Goal: Information Seeking & Learning: Learn about a topic

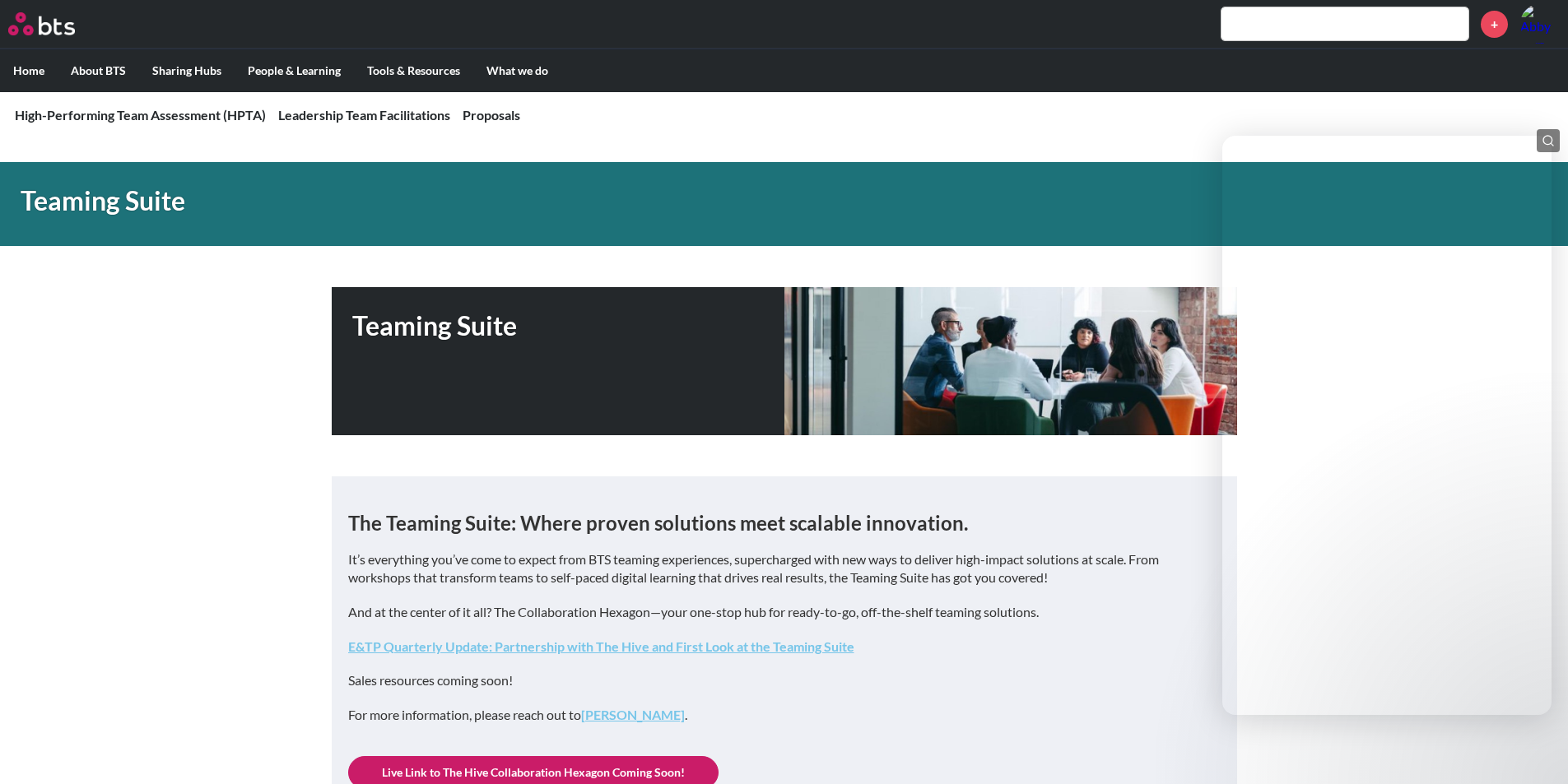
scroll to position [1399, 0]
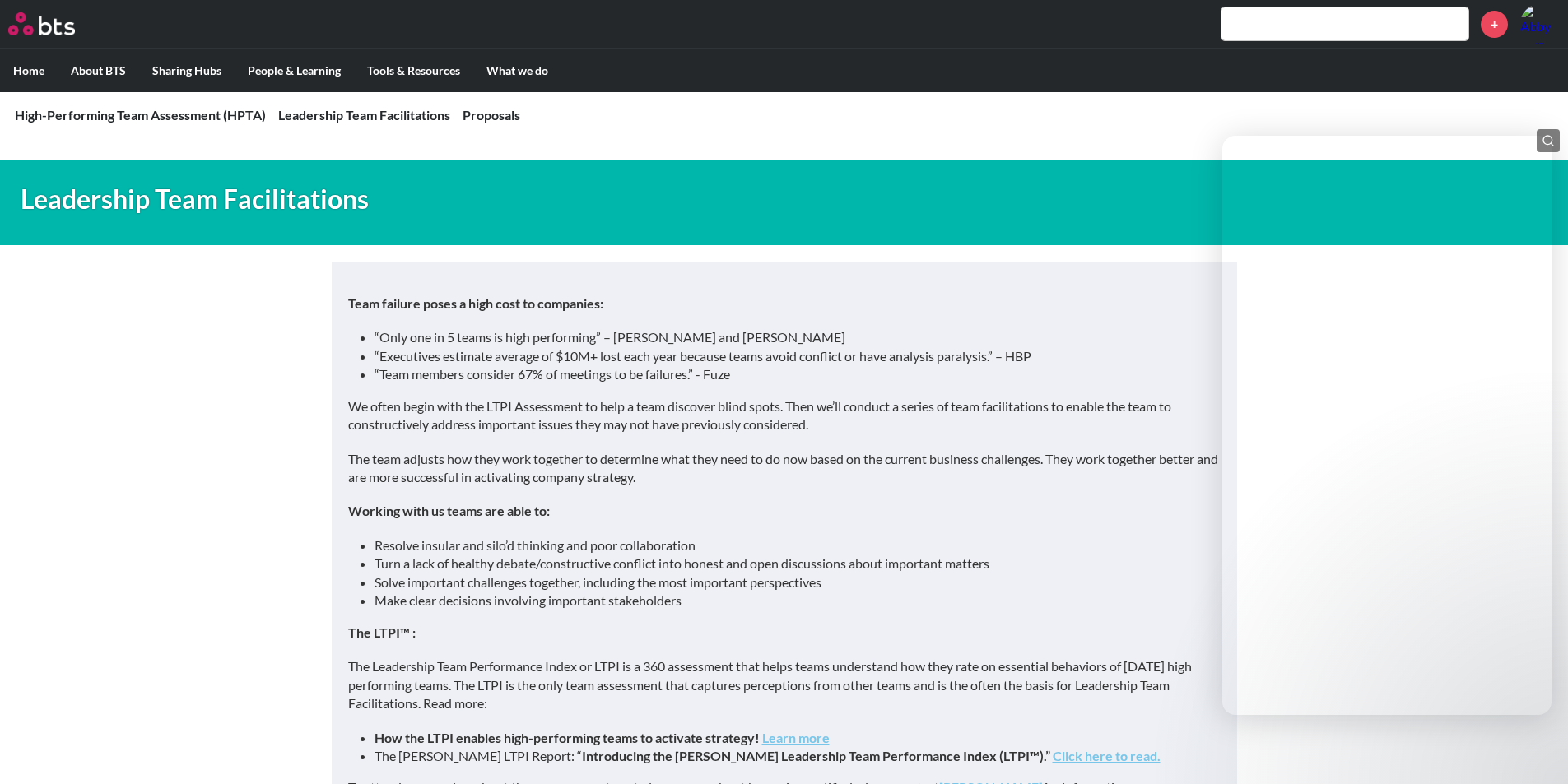
click at [1320, 24] on input "text" at bounding box center [1345, 24] width 247 height 33
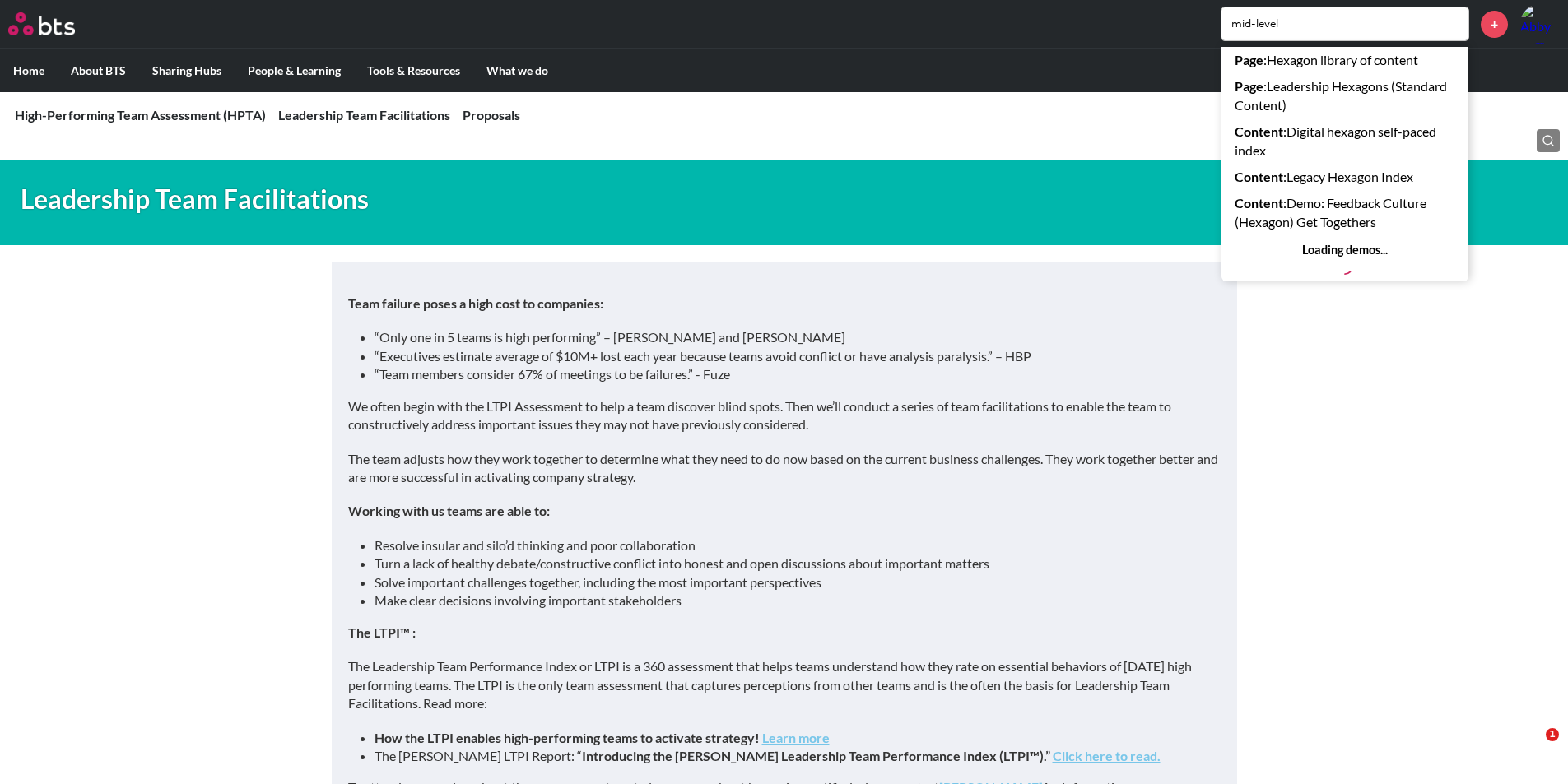
click at [1312, 31] on input "mid-level" at bounding box center [1345, 24] width 247 height 33
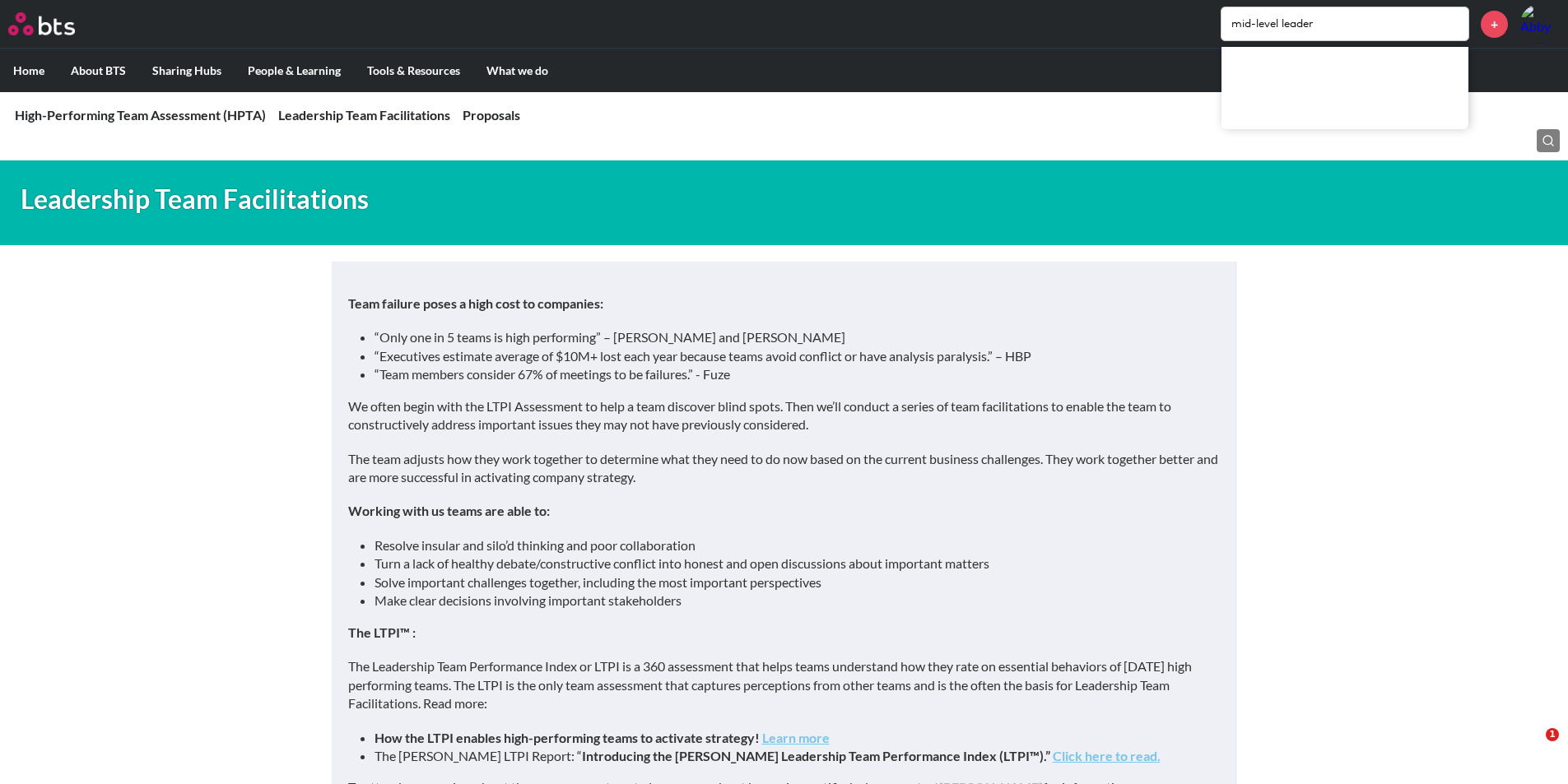
type input "mid-level leader"
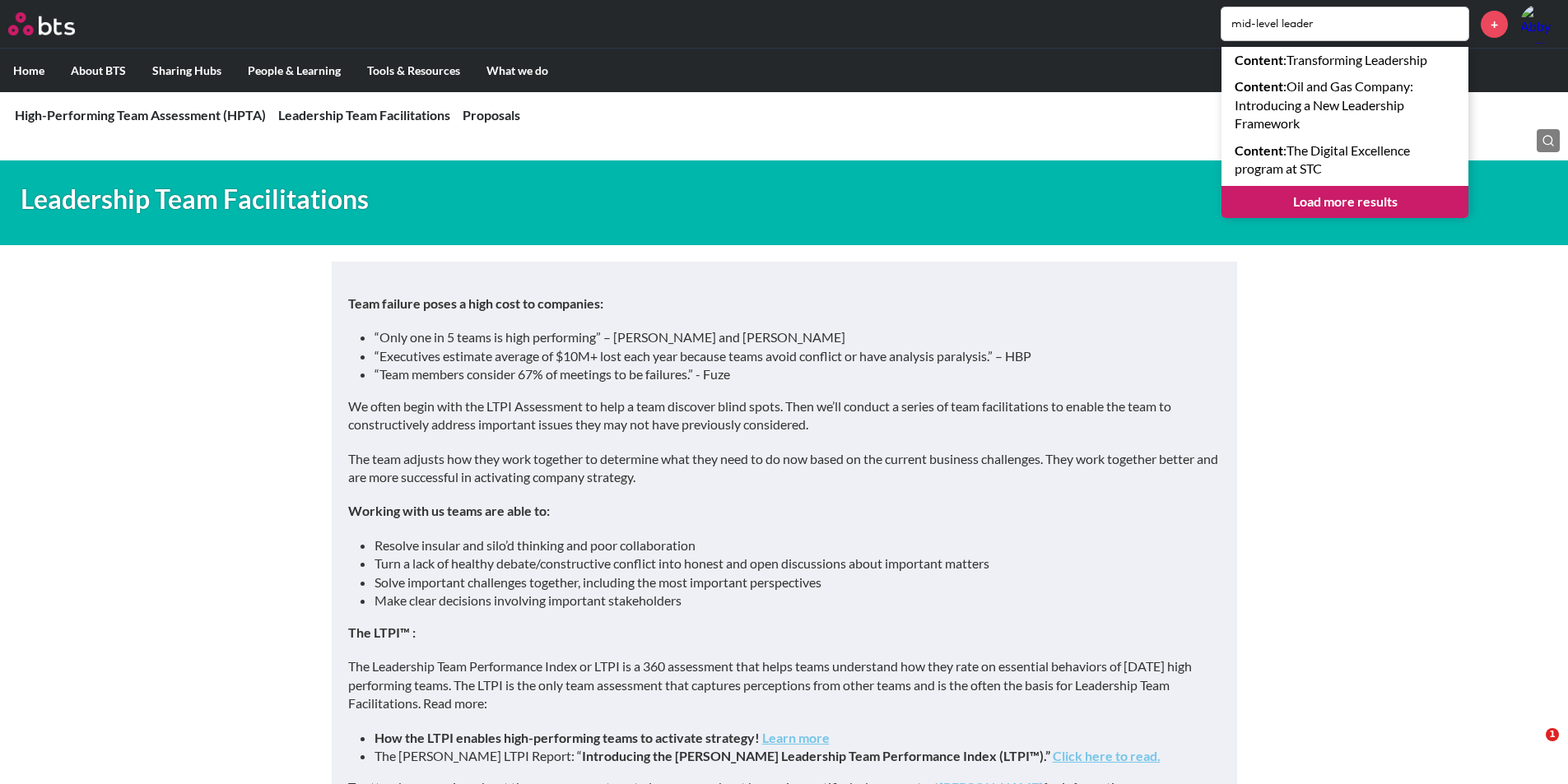
click at [1343, 208] on link "Load more results" at bounding box center [1345, 201] width 247 height 31
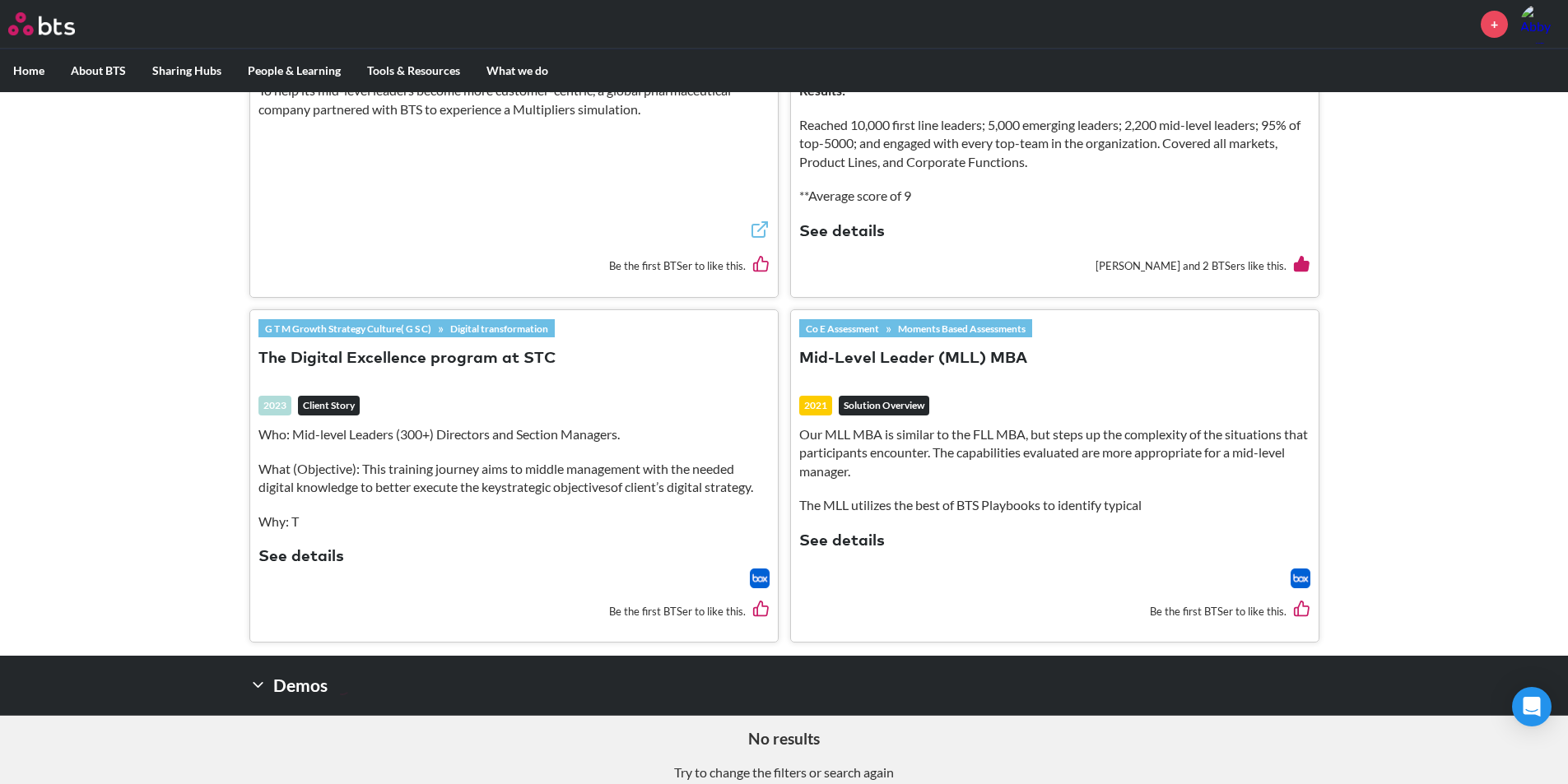
scroll to position [658, 0]
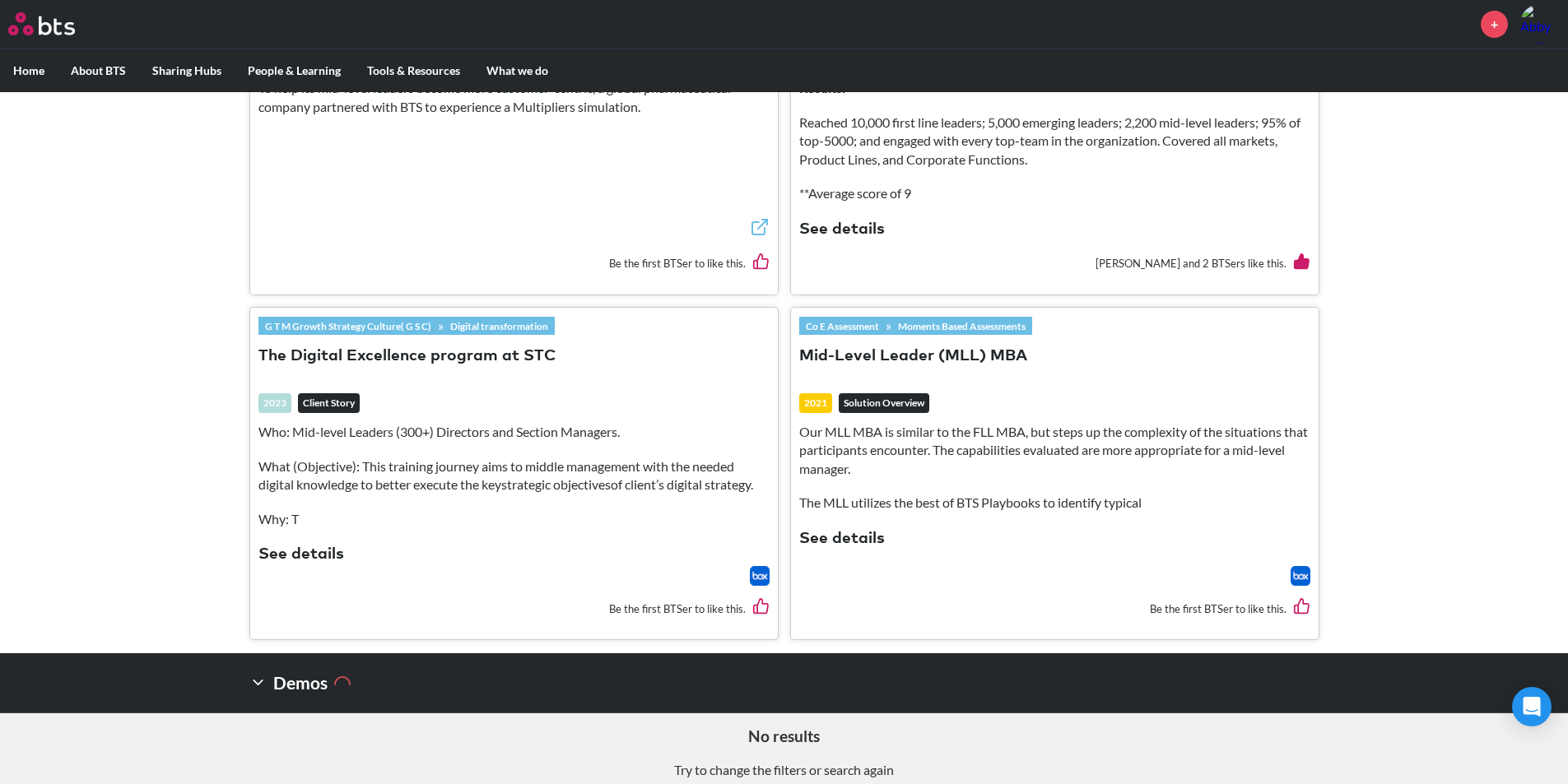
click at [971, 360] on button "Mid-Level Leader (MLL) MBA" at bounding box center [912, 356] width 228 height 23
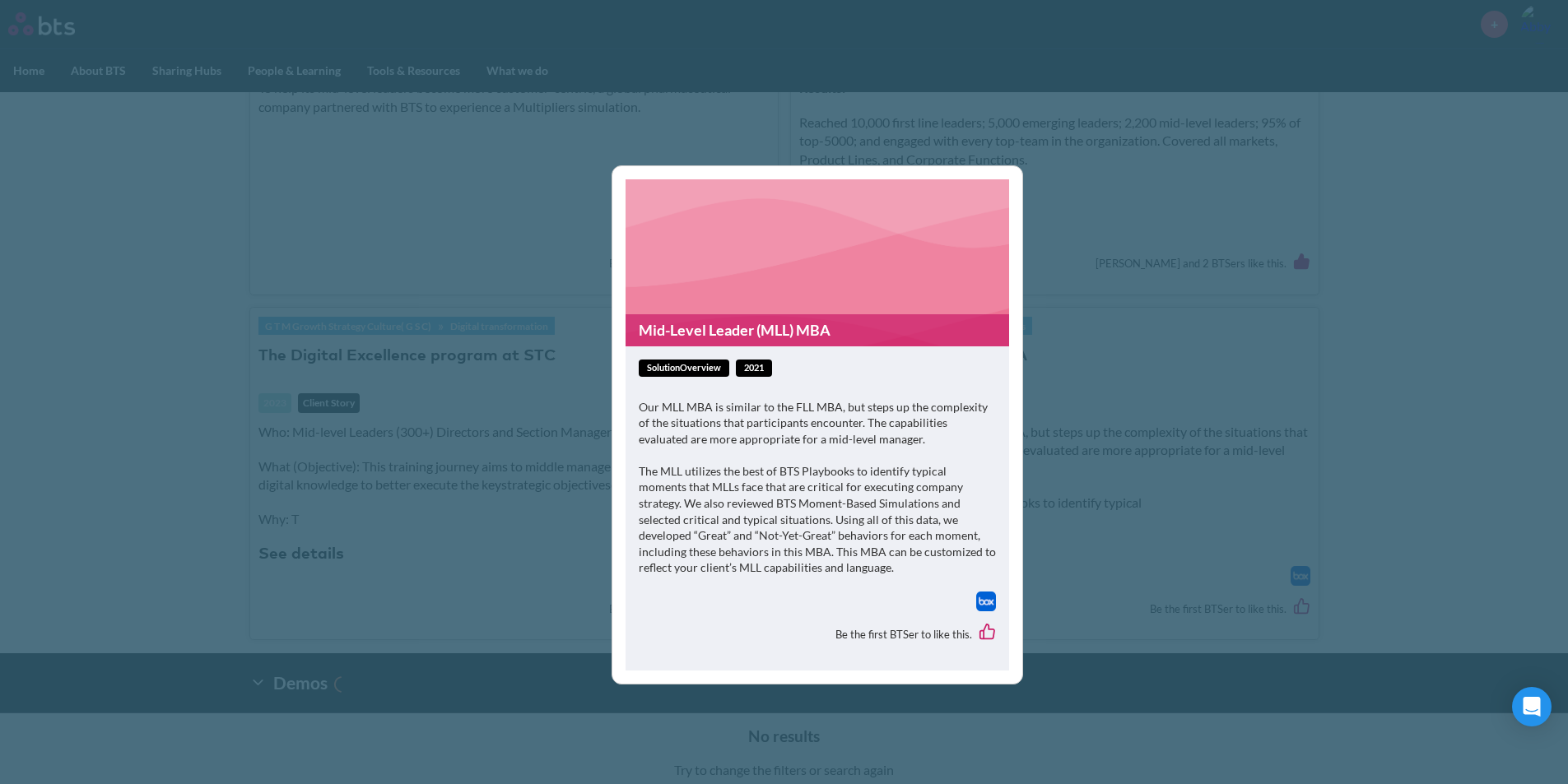
click at [703, 339] on link "Mid-Level Leader (MLL) MBA" at bounding box center [817, 330] width 384 height 32
click at [536, 239] on div "Mid-Level Leader (MLL) MBA solutionOverview 2021 Our MLL MBA is similar to the …" at bounding box center [784, 392] width 1568 height 784
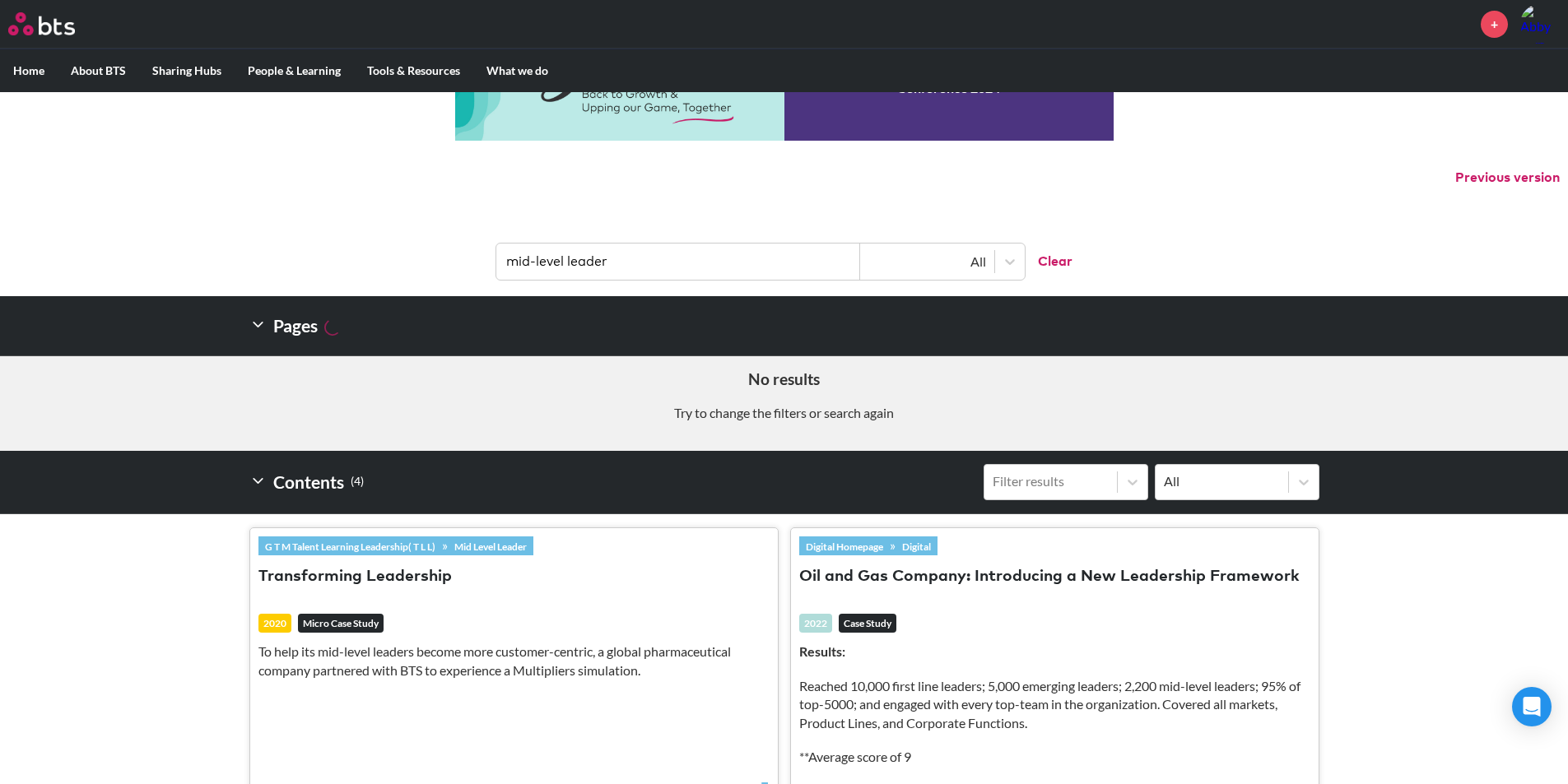
scroll to position [0, 0]
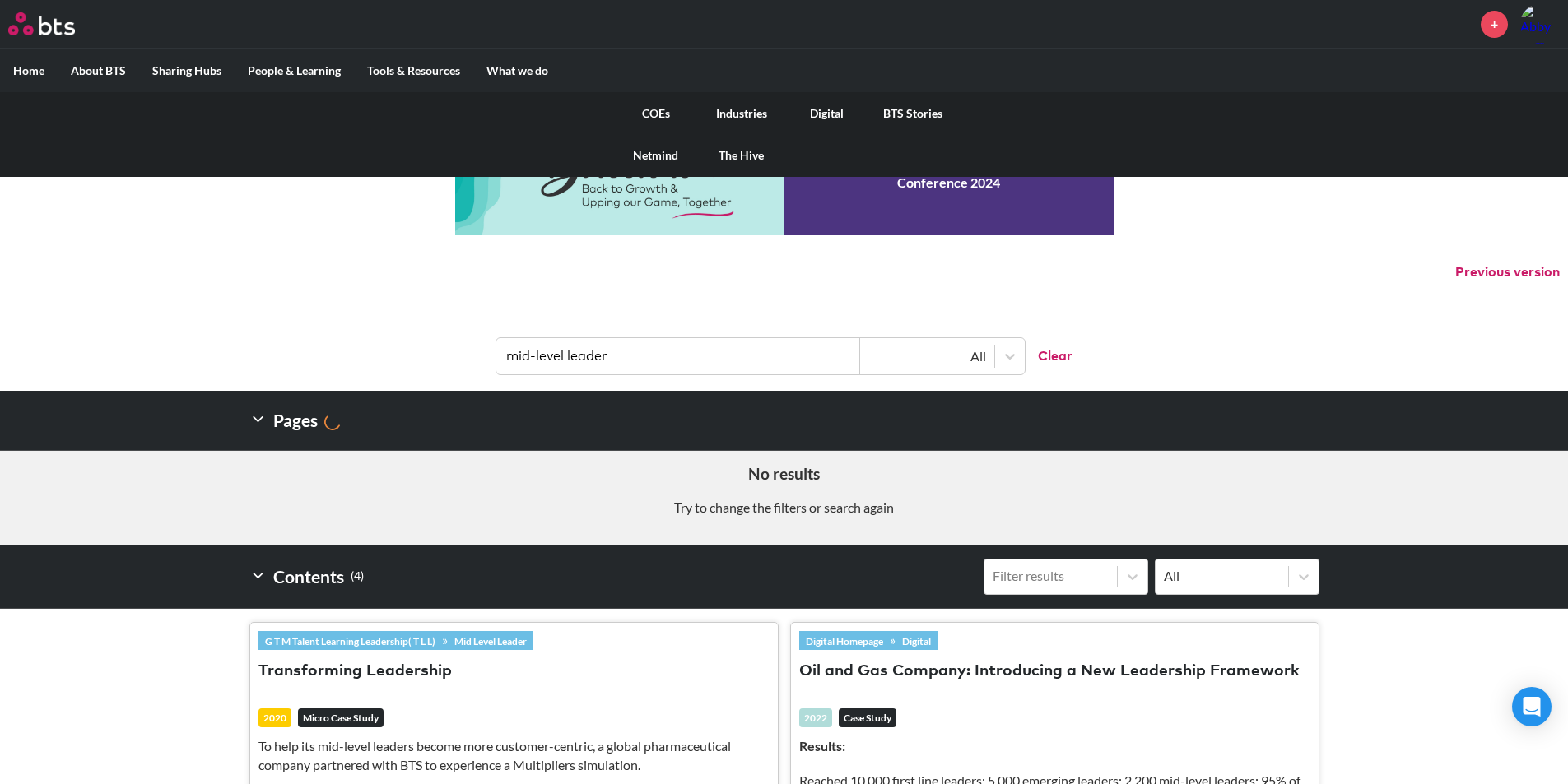
click at [535, 69] on label "What we do" at bounding box center [517, 70] width 88 height 43
click at [0, 0] on input "What we do" at bounding box center [0, 0] width 0 height 0
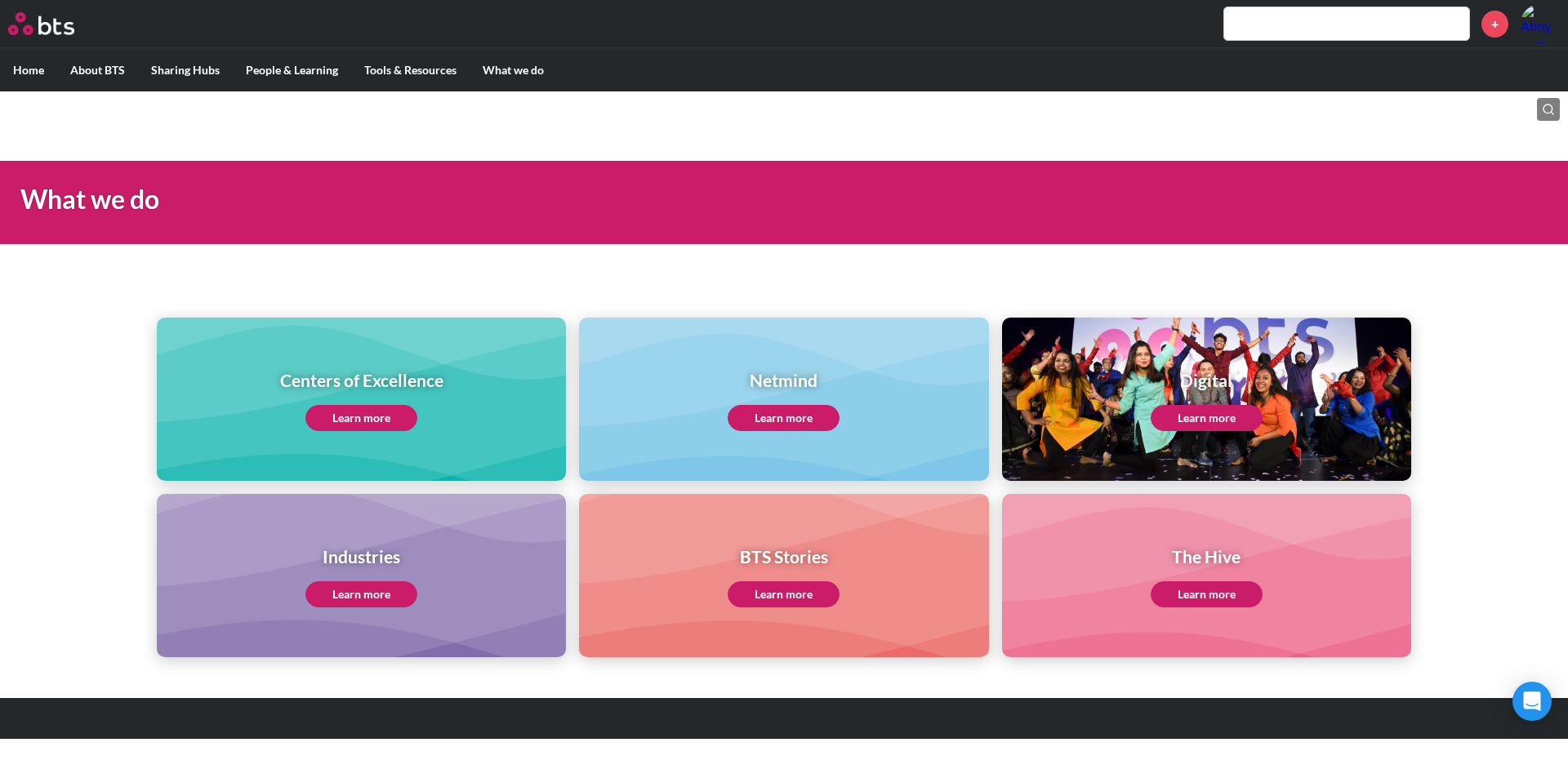
click at [343, 412] on link "Learn more" at bounding box center [362, 417] width 112 height 26
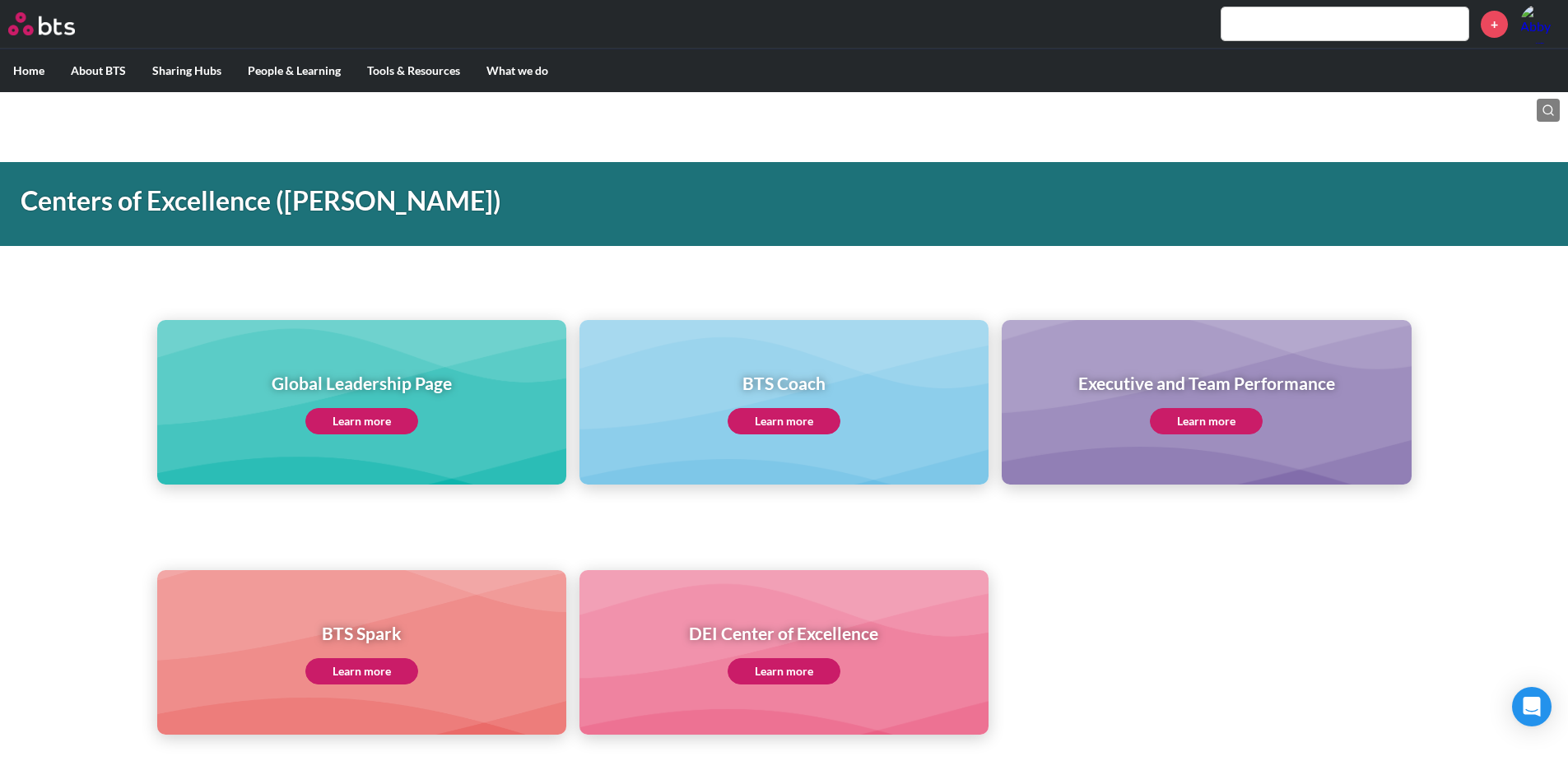
click at [379, 421] on link "Learn more" at bounding box center [362, 421] width 112 height 26
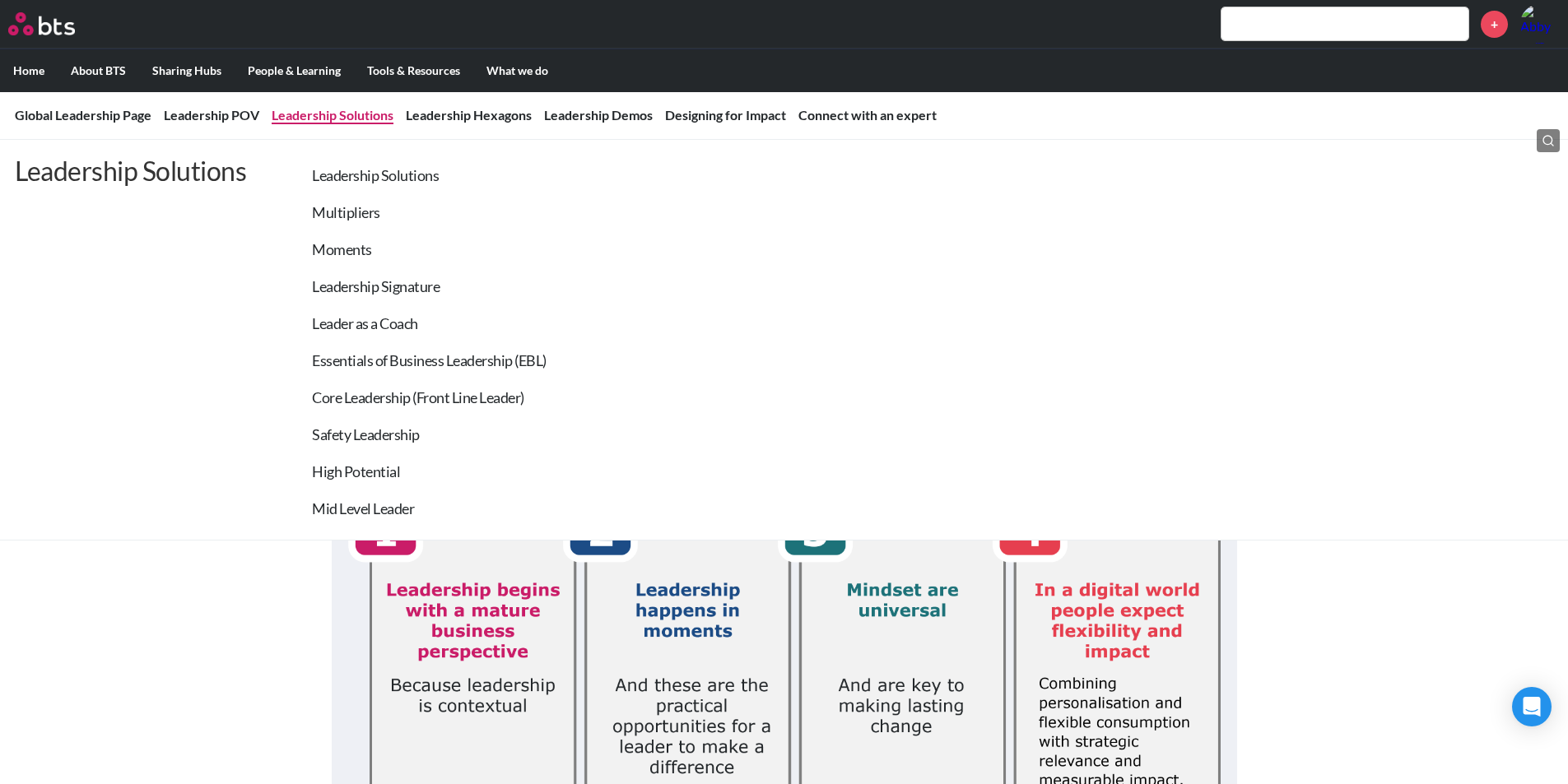
click at [294, 111] on link "Leadership Solutions" at bounding box center [333, 114] width 122 height 15
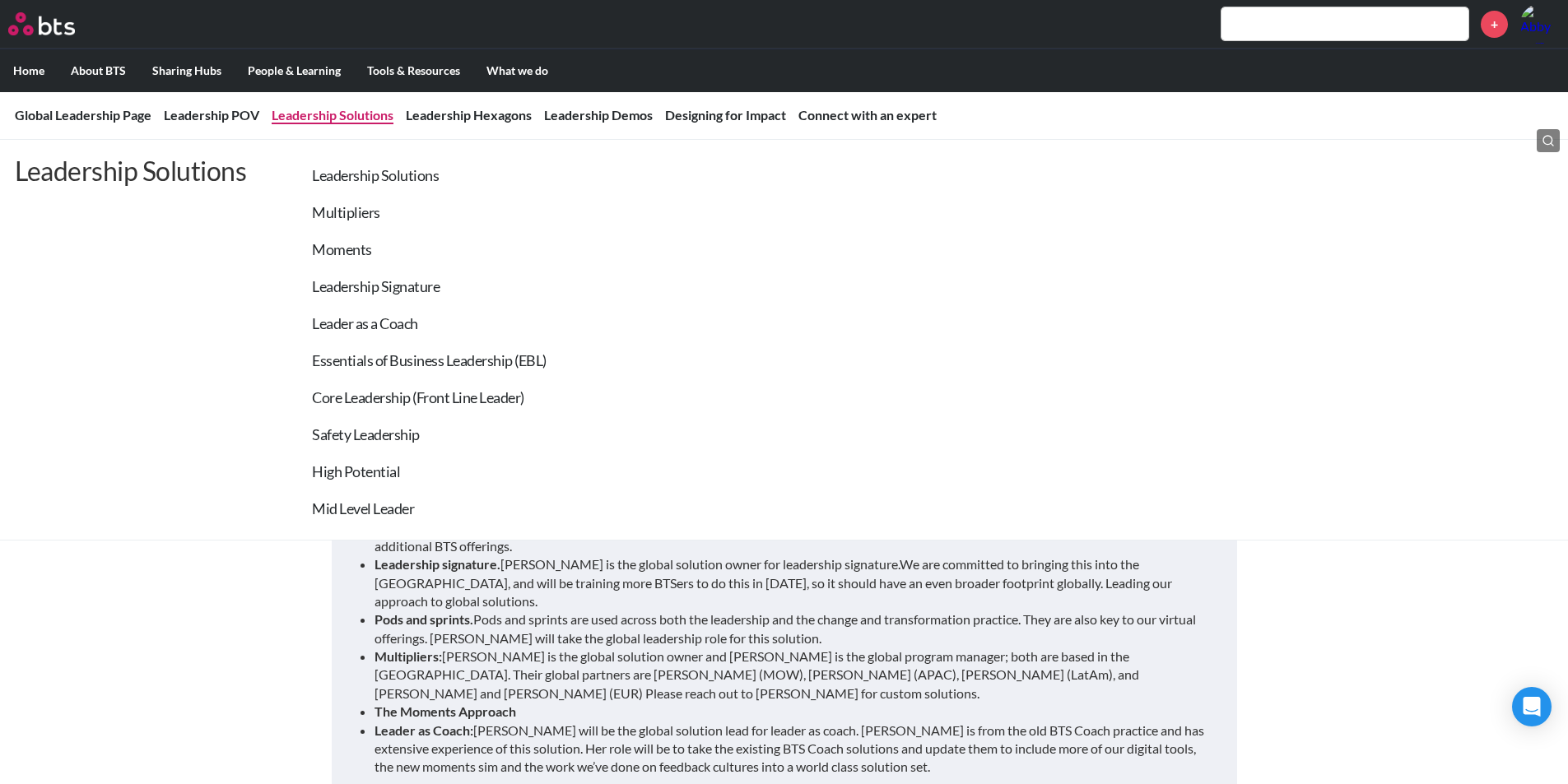
scroll to position [1414, 0]
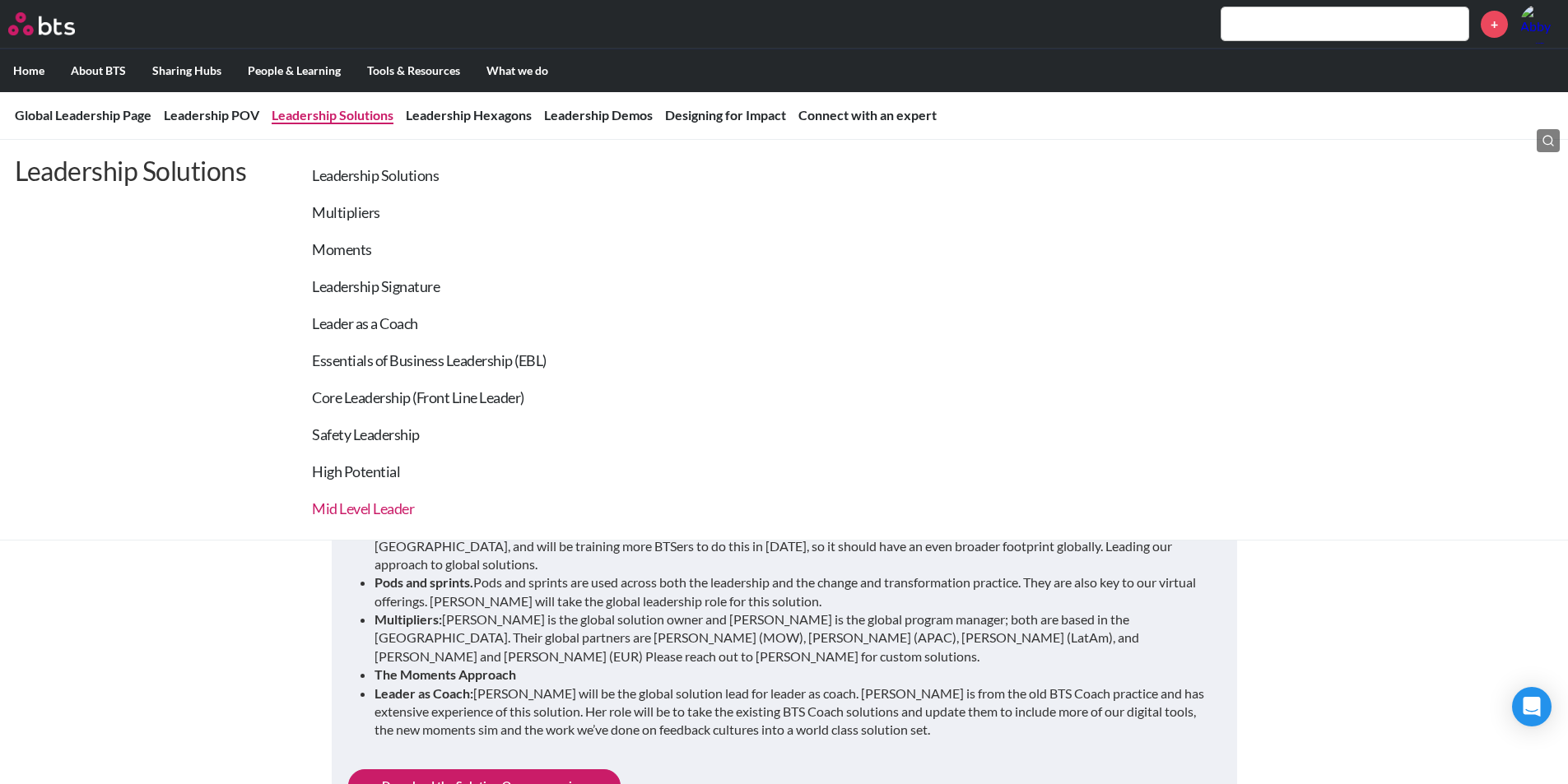
click at [349, 510] on link "Mid Level Leader" at bounding box center [363, 508] width 102 height 18
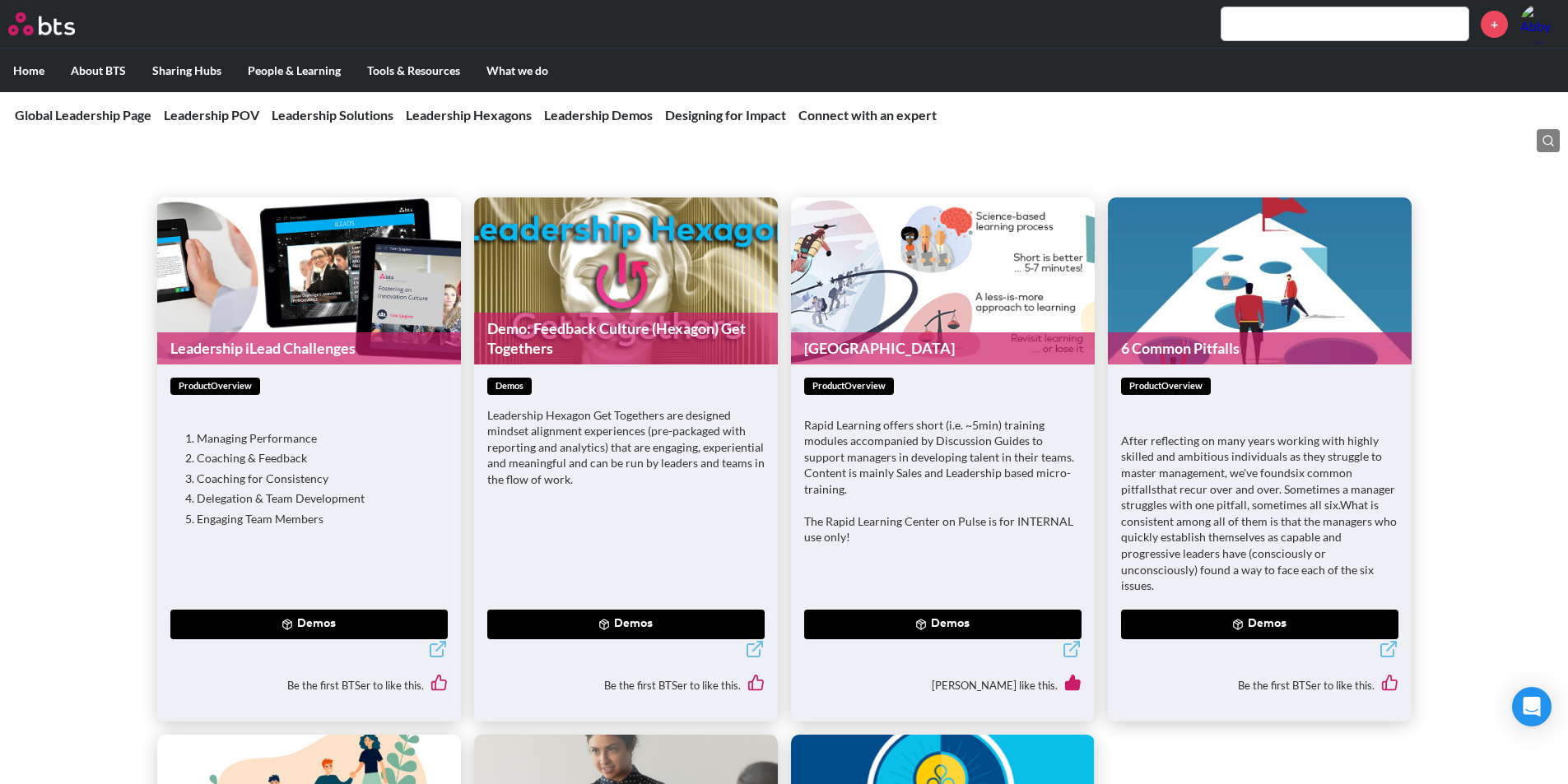
scroll to position [4706, 0]
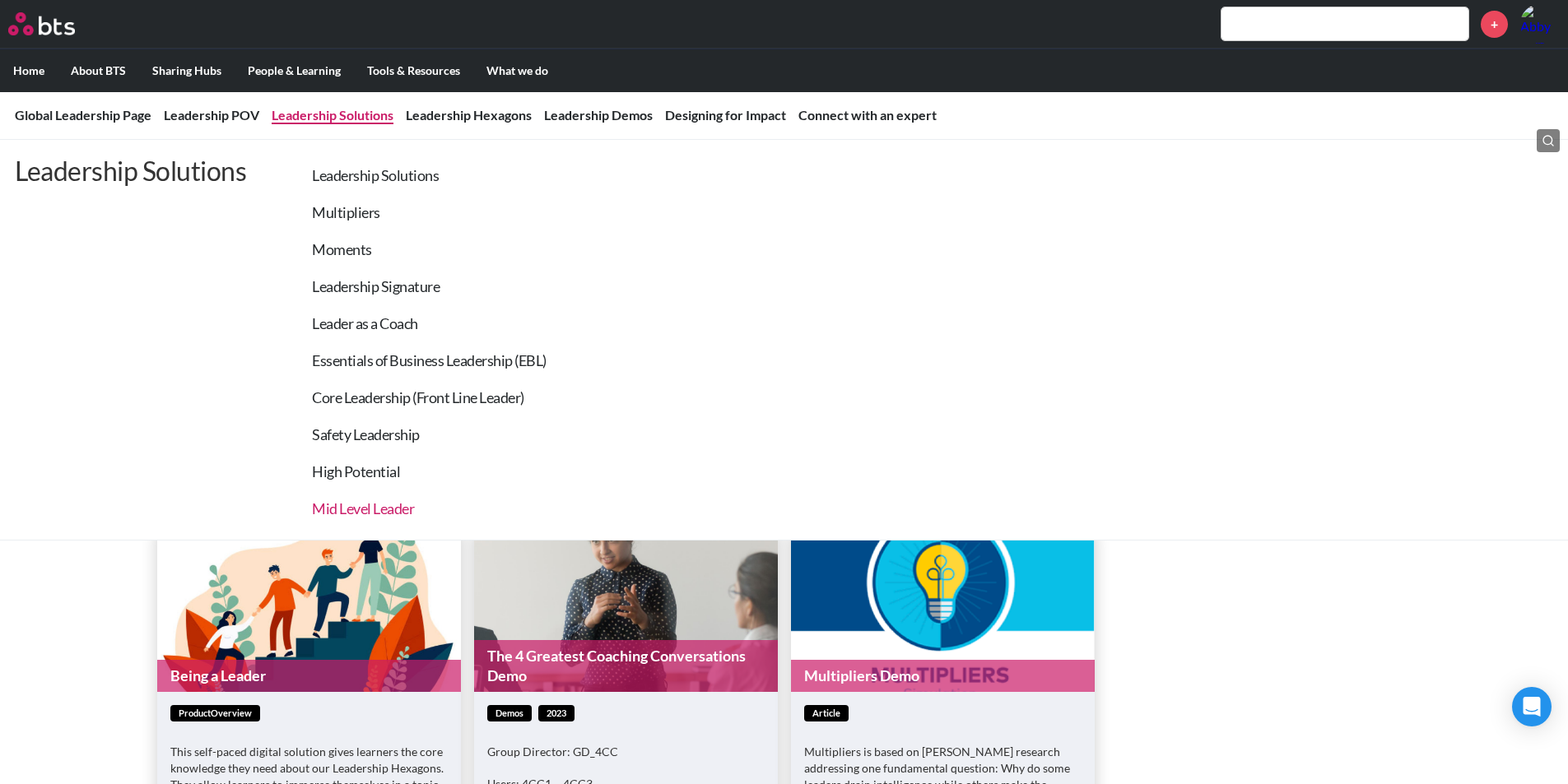
click at [362, 515] on link "Mid Level Leader" at bounding box center [363, 508] width 102 height 18
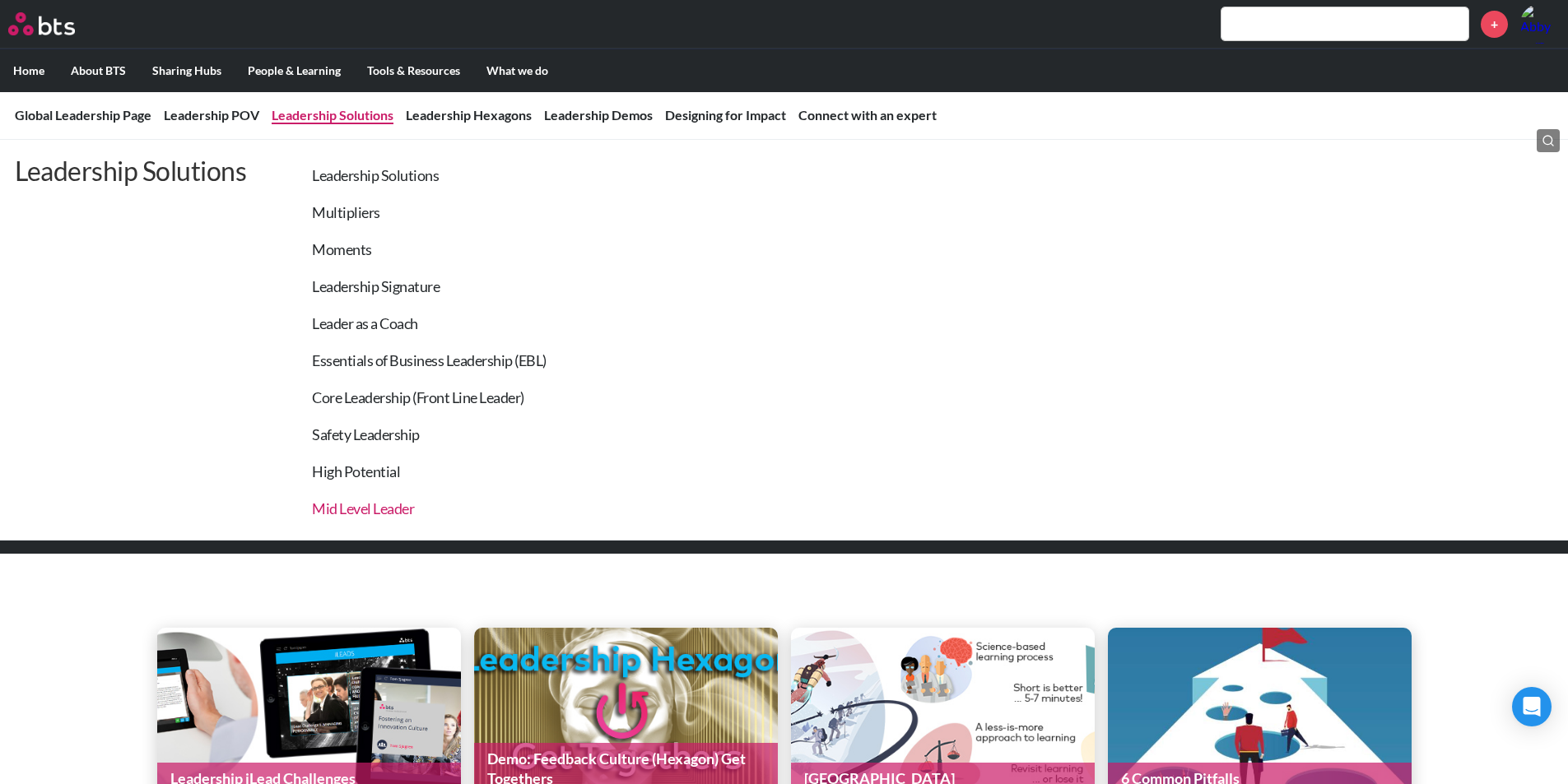
scroll to position [4048, 0]
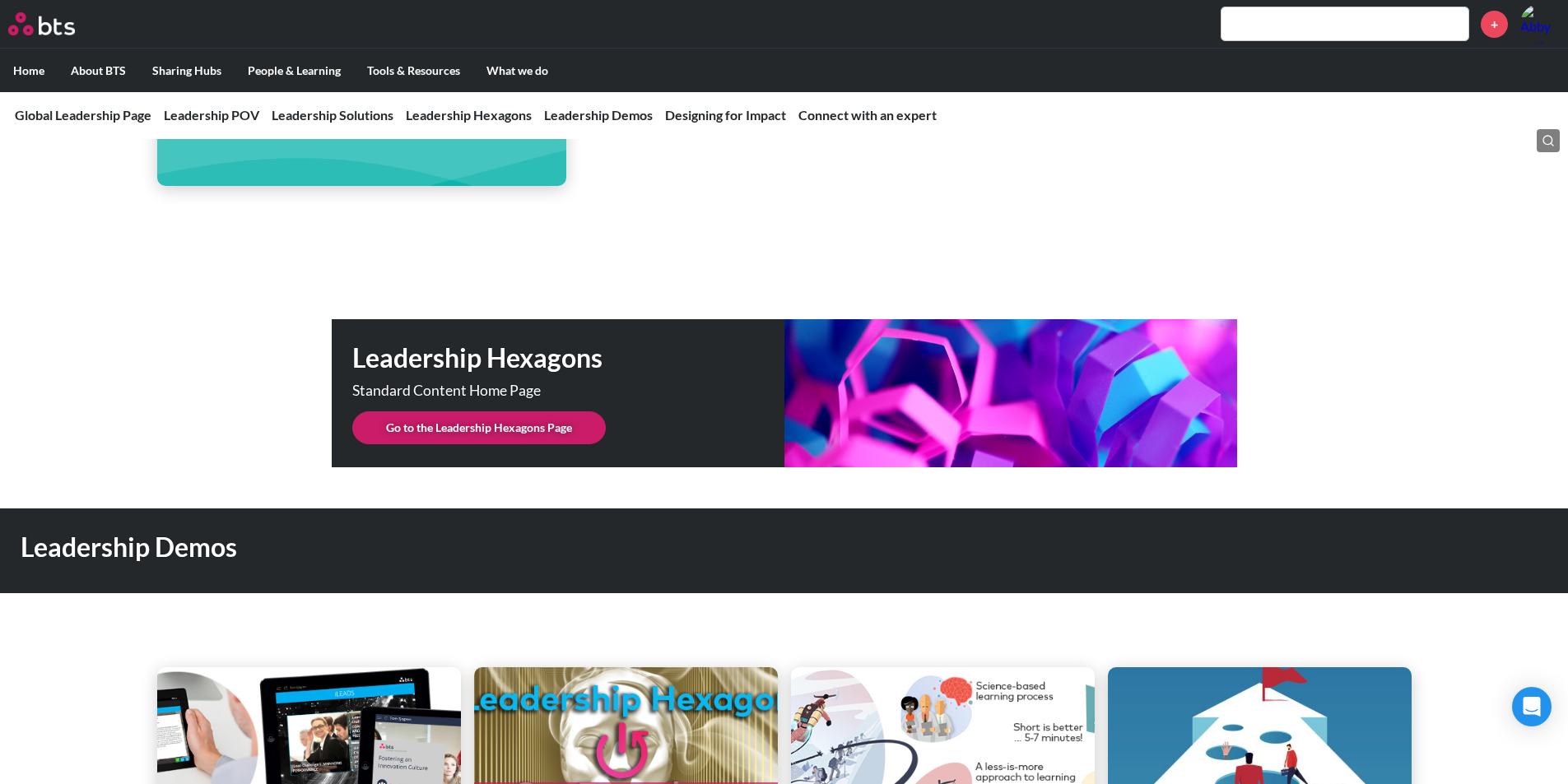
scroll to position [3965, 0]
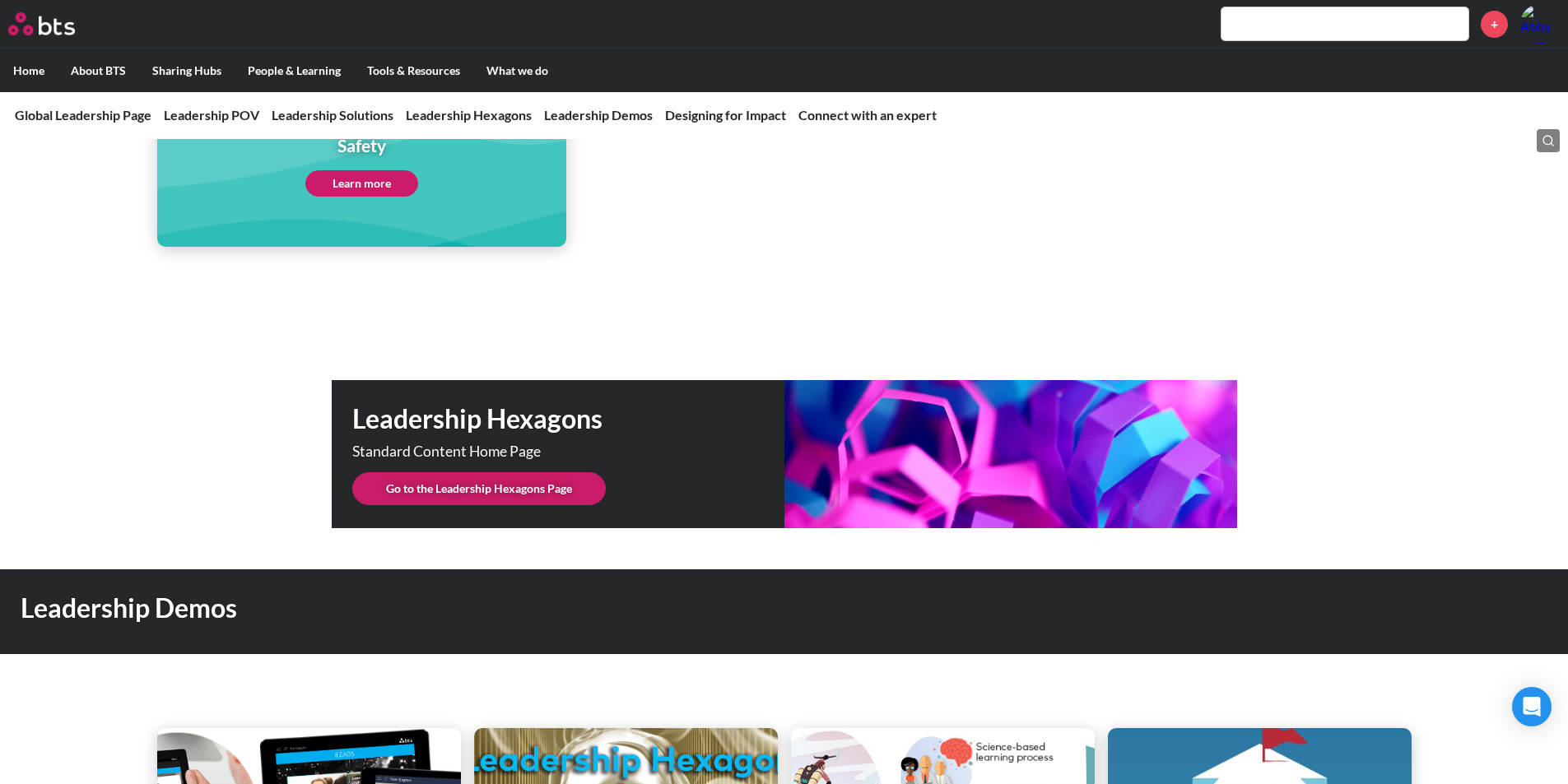
click at [376, 475] on link "Go to the Leadership Hexagons Page" at bounding box center [480, 489] width 254 height 33
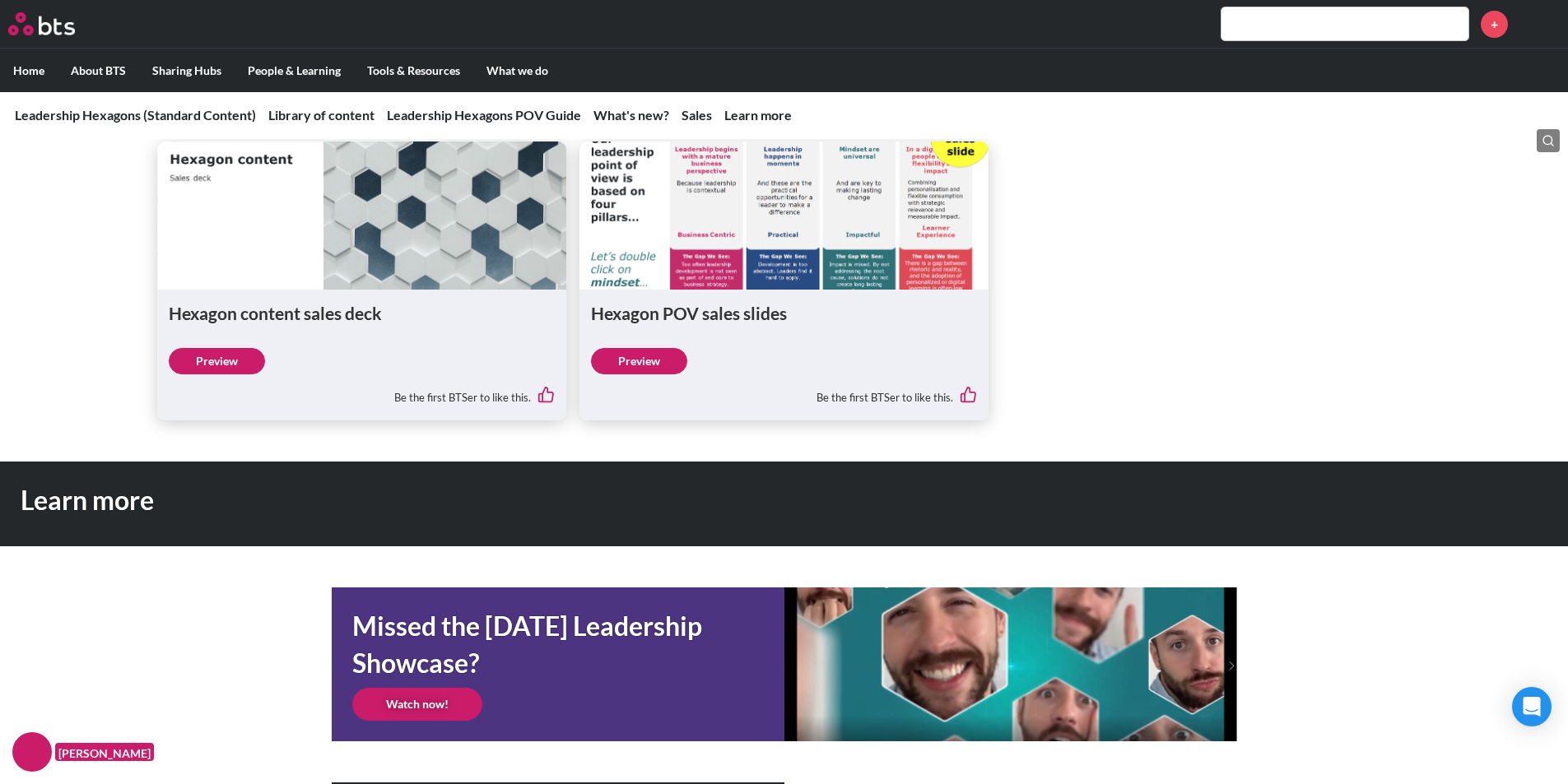
scroll to position [1867, 0]
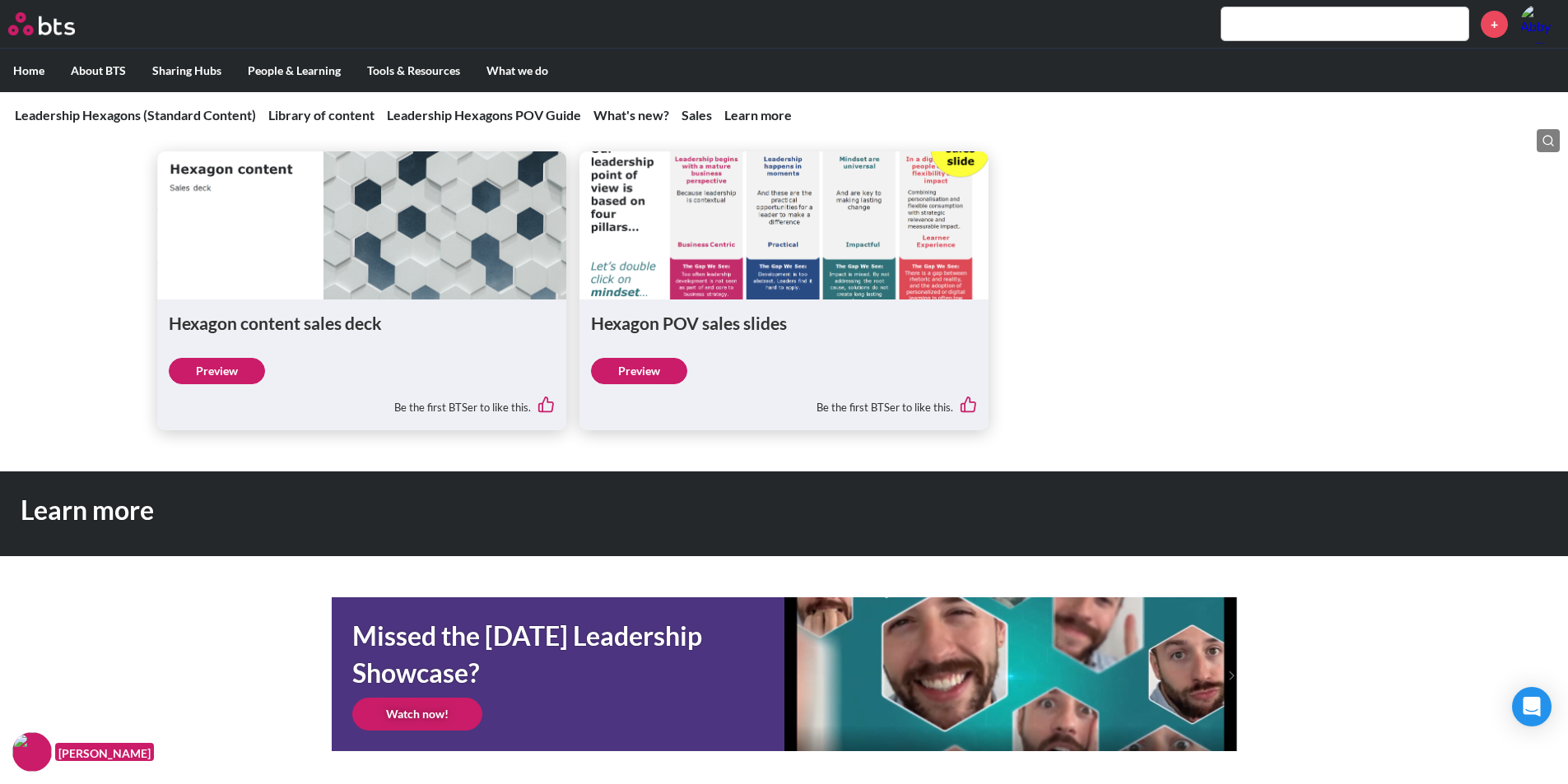
click at [244, 371] on link "Preview" at bounding box center [217, 371] width 96 height 26
click at [1320, 32] on input "text" at bounding box center [1345, 24] width 247 height 33
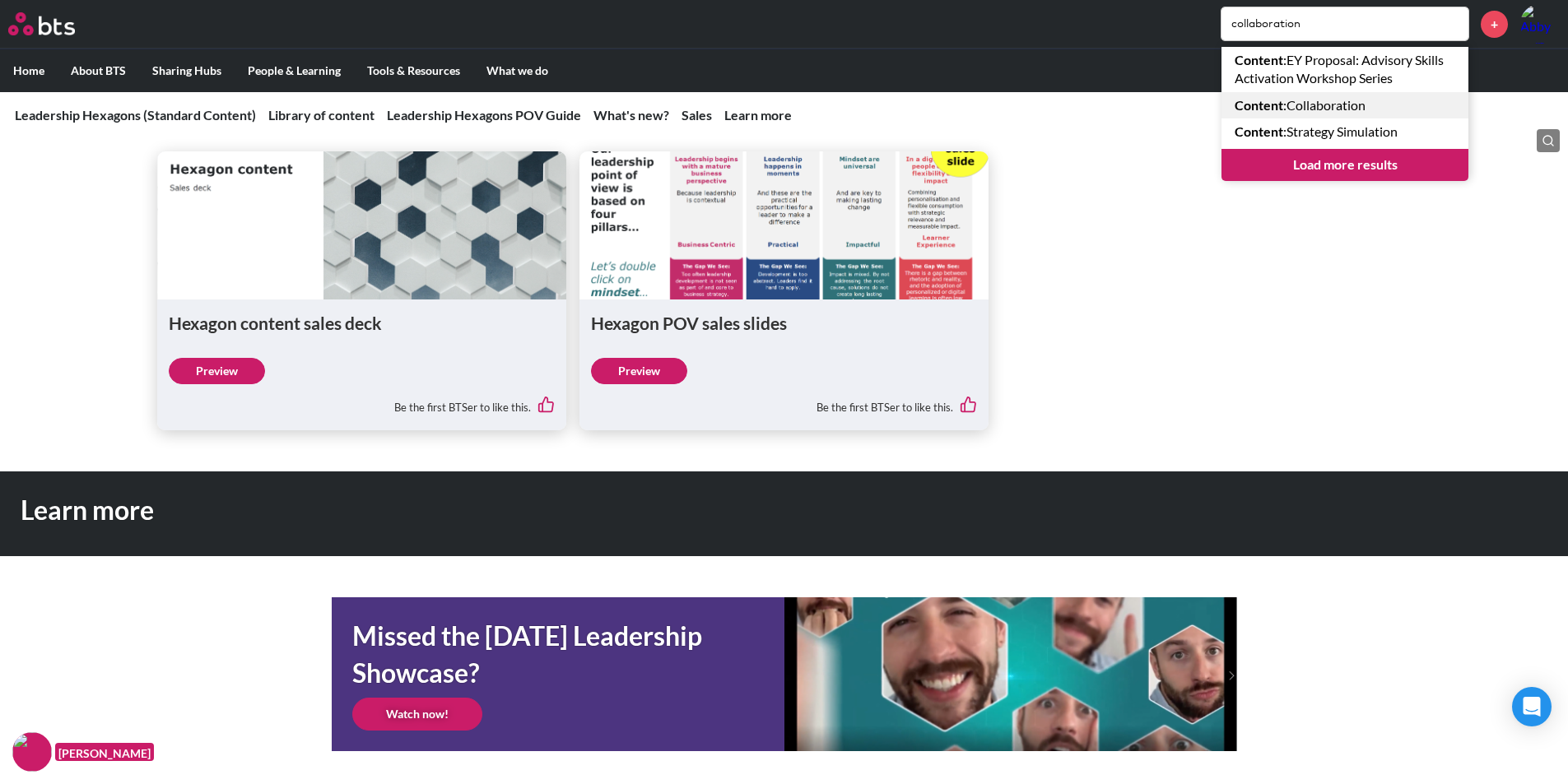
type input "collaboration"
click at [1335, 104] on link "Content : Collaboration" at bounding box center [1345, 105] width 247 height 26
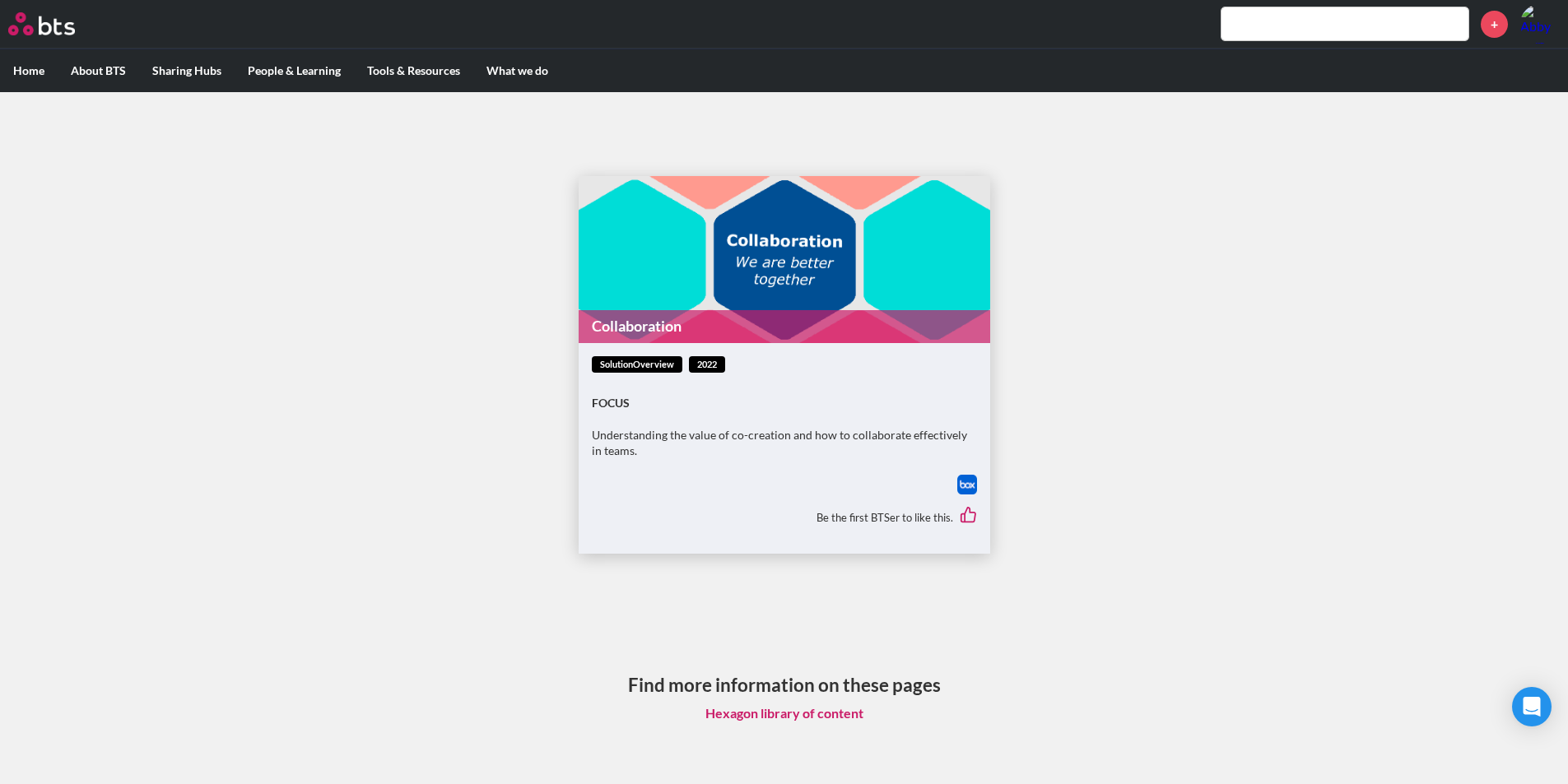
click at [643, 271] on figure "Collaboration" at bounding box center [784, 259] width 412 height 167
click at [637, 322] on link "Collaboration" at bounding box center [784, 325] width 412 height 32
